Goal: Information Seeking & Learning: Learn about a topic

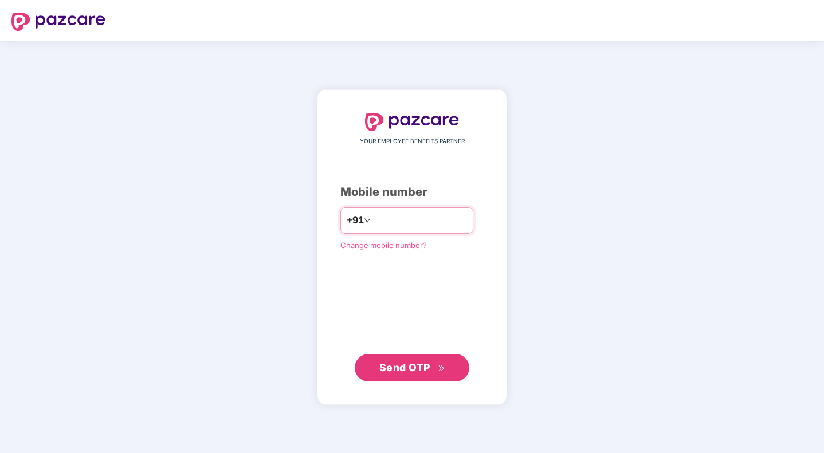
type input "**********"
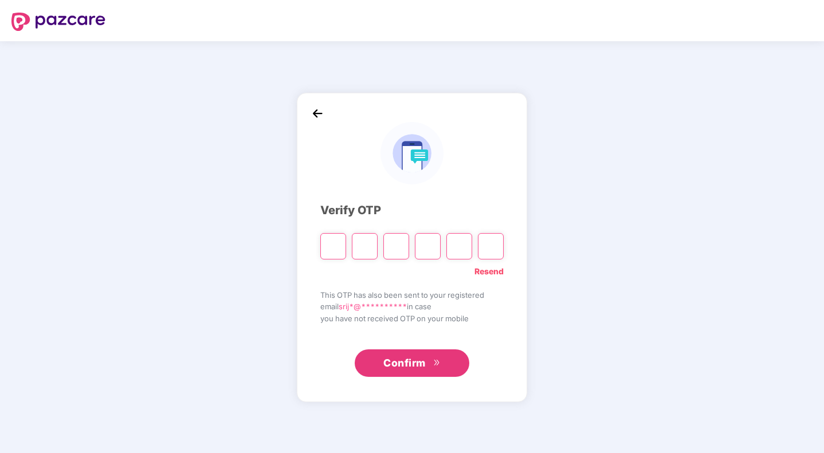
type input "*"
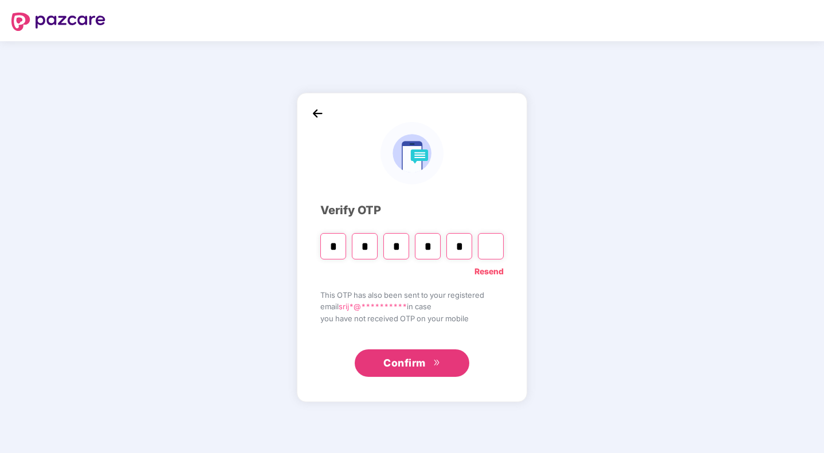
type input "*"
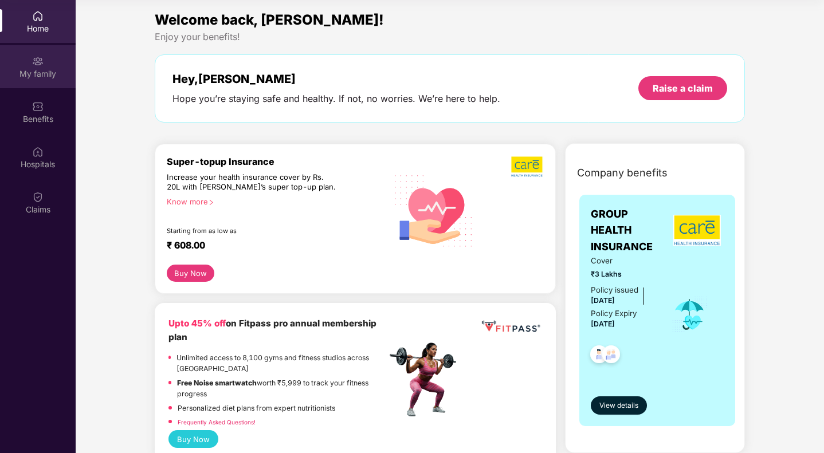
click at [47, 65] on div "My family" at bounding box center [38, 66] width 76 height 43
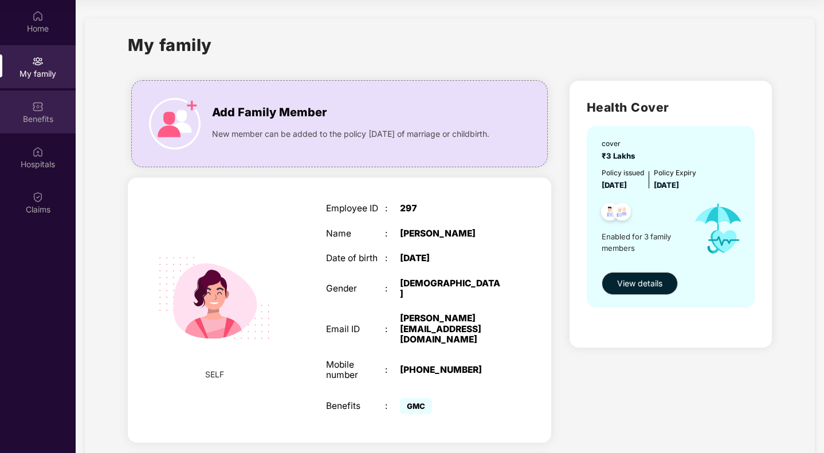
click at [48, 119] on div "Benefits" at bounding box center [38, 118] width 76 height 11
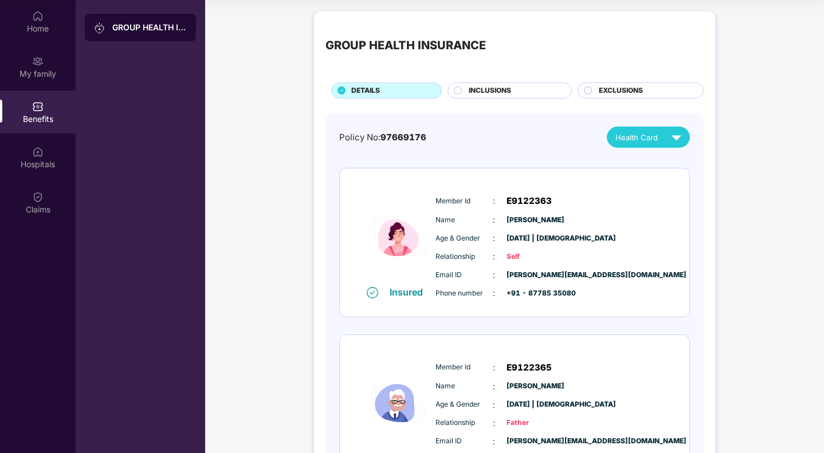
click at [520, 87] on div "INCLUSIONS" at bounding box center [514, 91] width 103 height 13
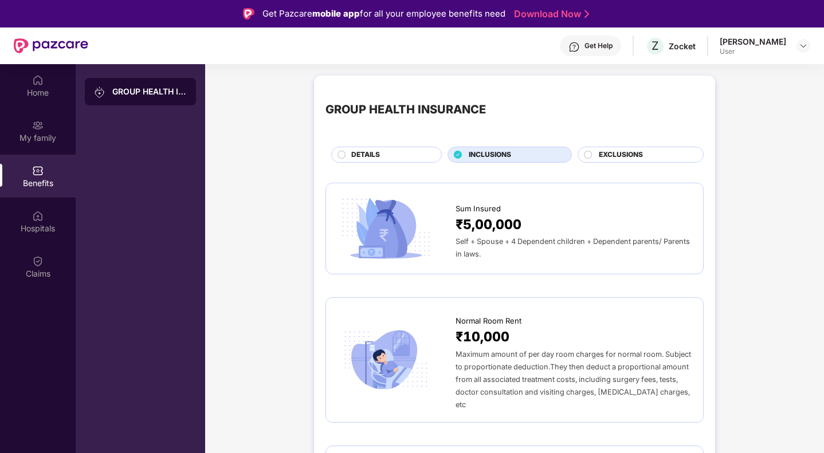
click at [640, 150] on span "EXCLUSIONS" at bounding box center [621, 155] width 44 height 11
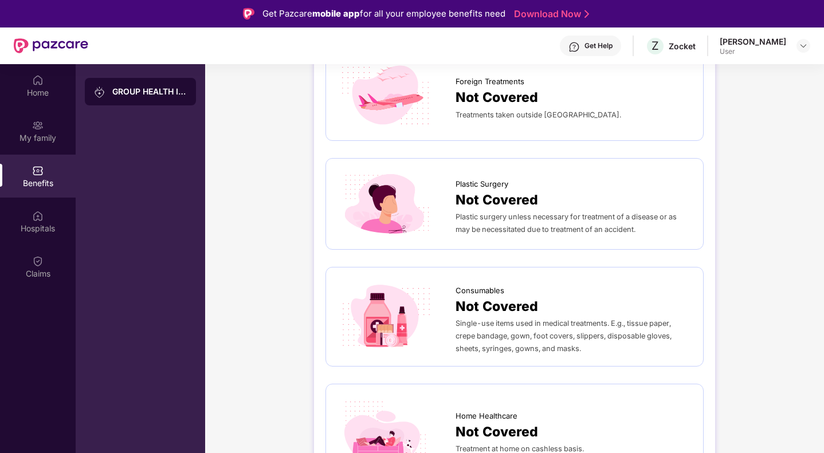
scroll to position [64, 0]
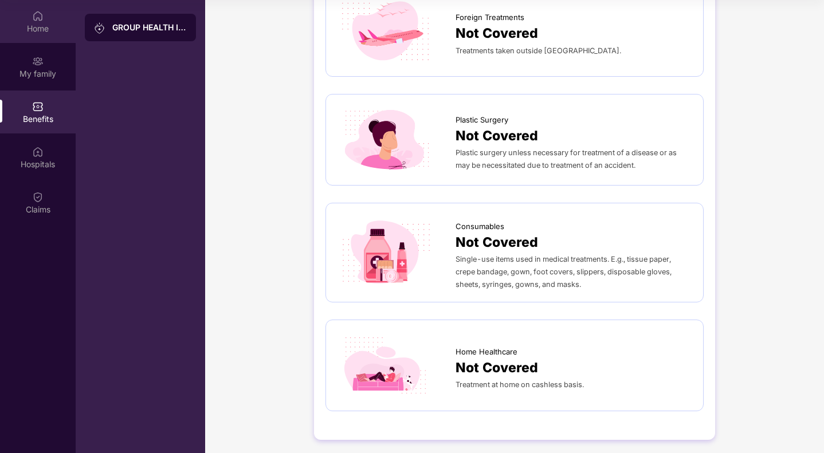
click at [32, 16] on div "Home" at bounding box center [38, 21] width 76 height 43
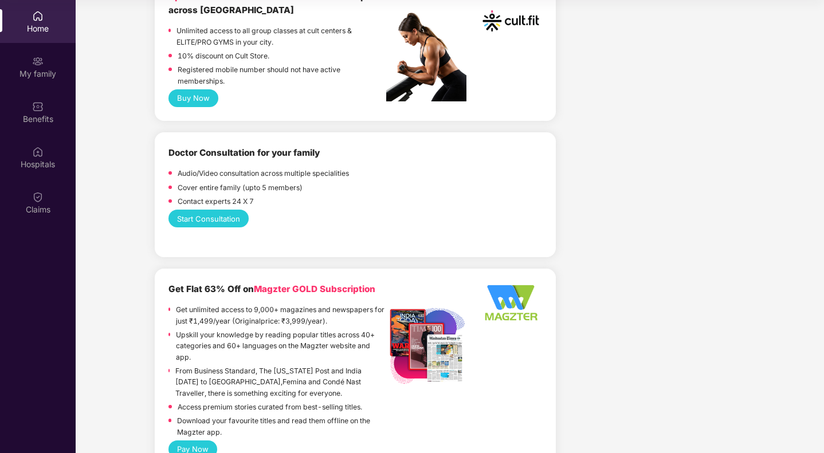
scroll to position [529, 0]
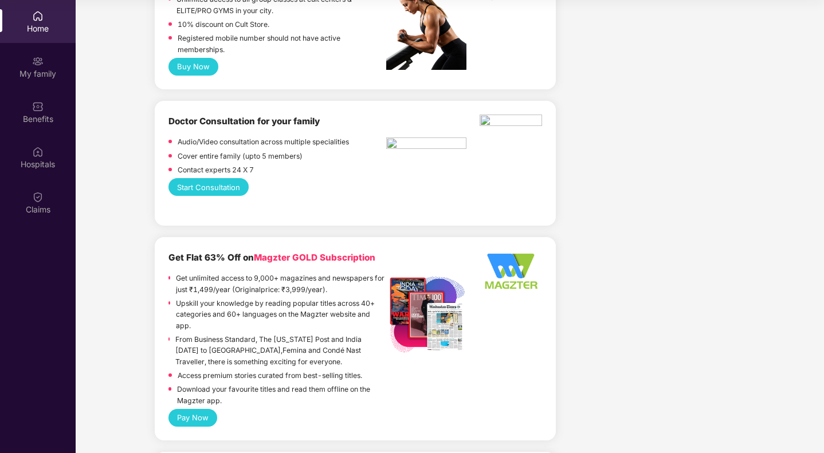
click at [203, 188] on button "Start Consultation" at bounding box center [208, 187] width 80 height 18
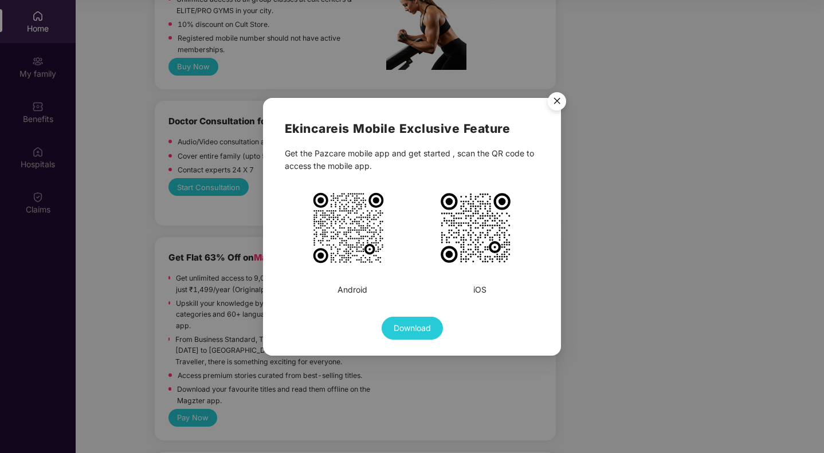
click at [562, 97] on img "Close" at bounding box center [557, 103] width 32 height 32
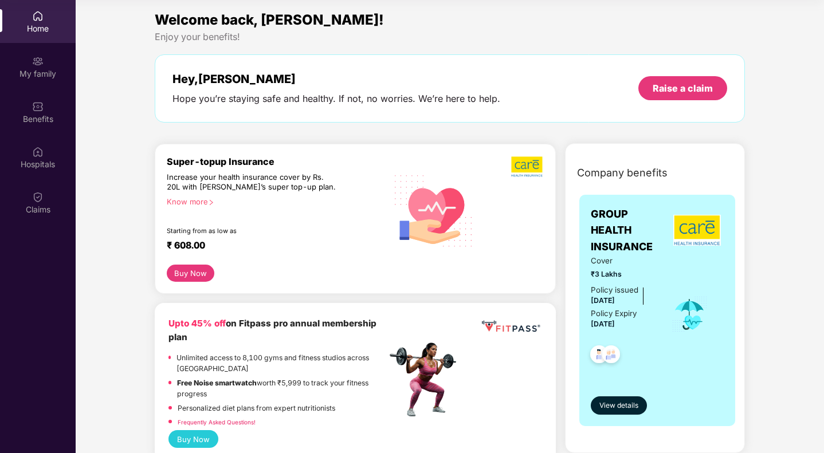
scroll to position [0, 0]
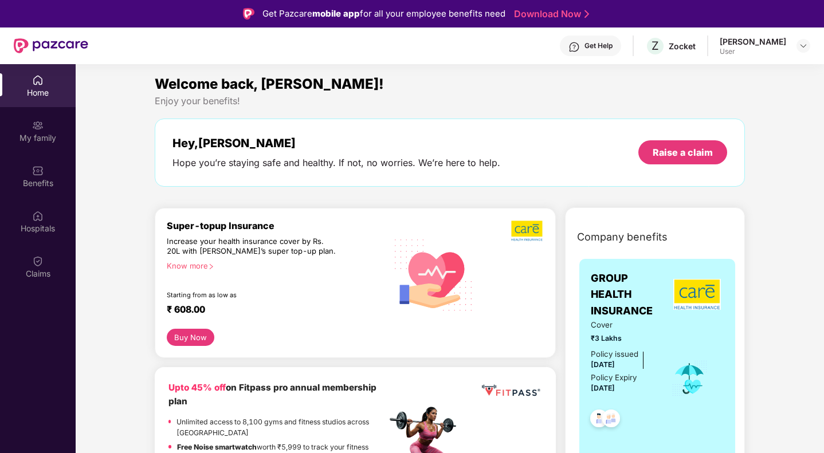
click at [784, 42] on div "[PERSON_NAME]" at bounding box center [753, 41] width 66 height 11
click at [799, 45] on img at bounding box center [803, 45] width 9 height 9
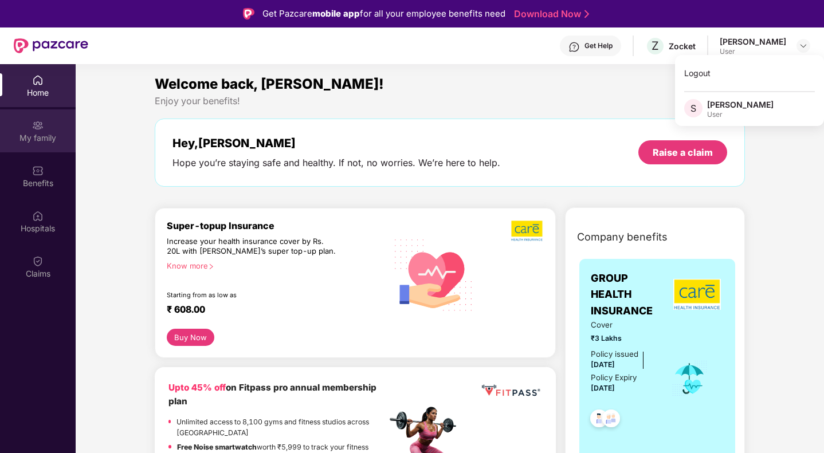
click at [23, 116] on div "My family" at bounding box center [38, 130] width 76 height 43
